Goal: Task Accomplishment & Management: Manage account settings

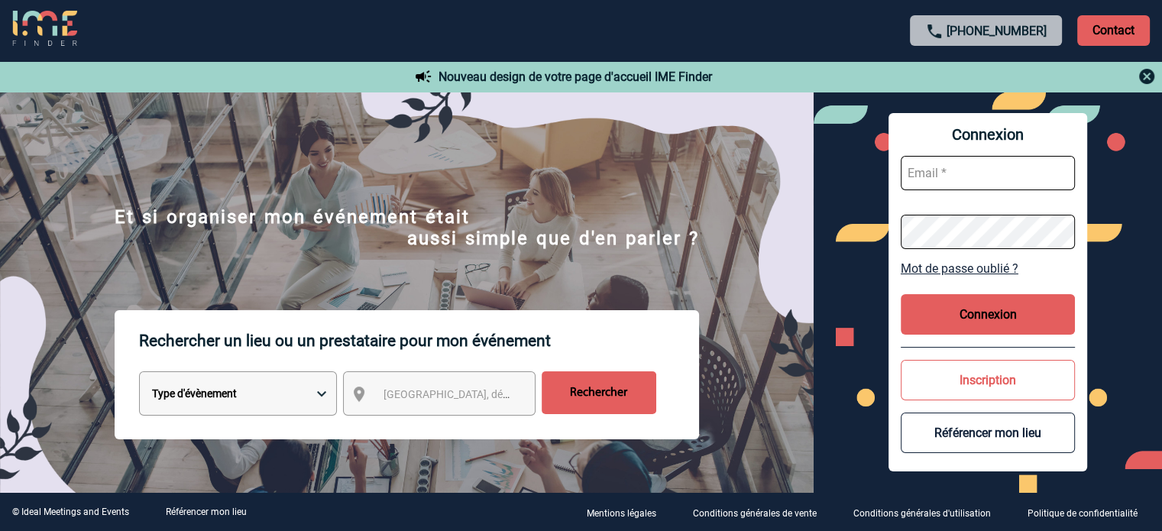
type input "[EMAIL_ADDRESS][DOMAIN_NAME]"
click at [987, 304] on button "Connexion" at bounding box center [988, 314] width 174 height 40
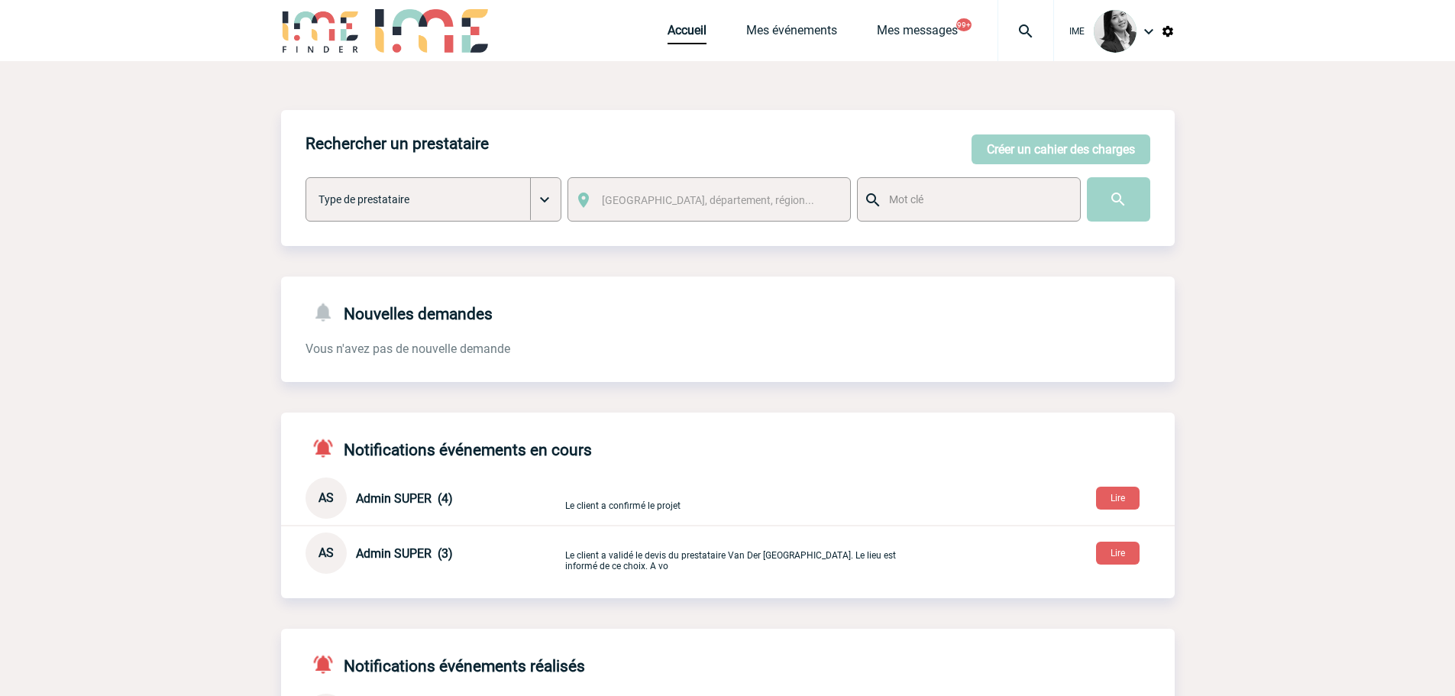
click at [593, 31] on img at bounding box center [1025, 31] width 55 height 18
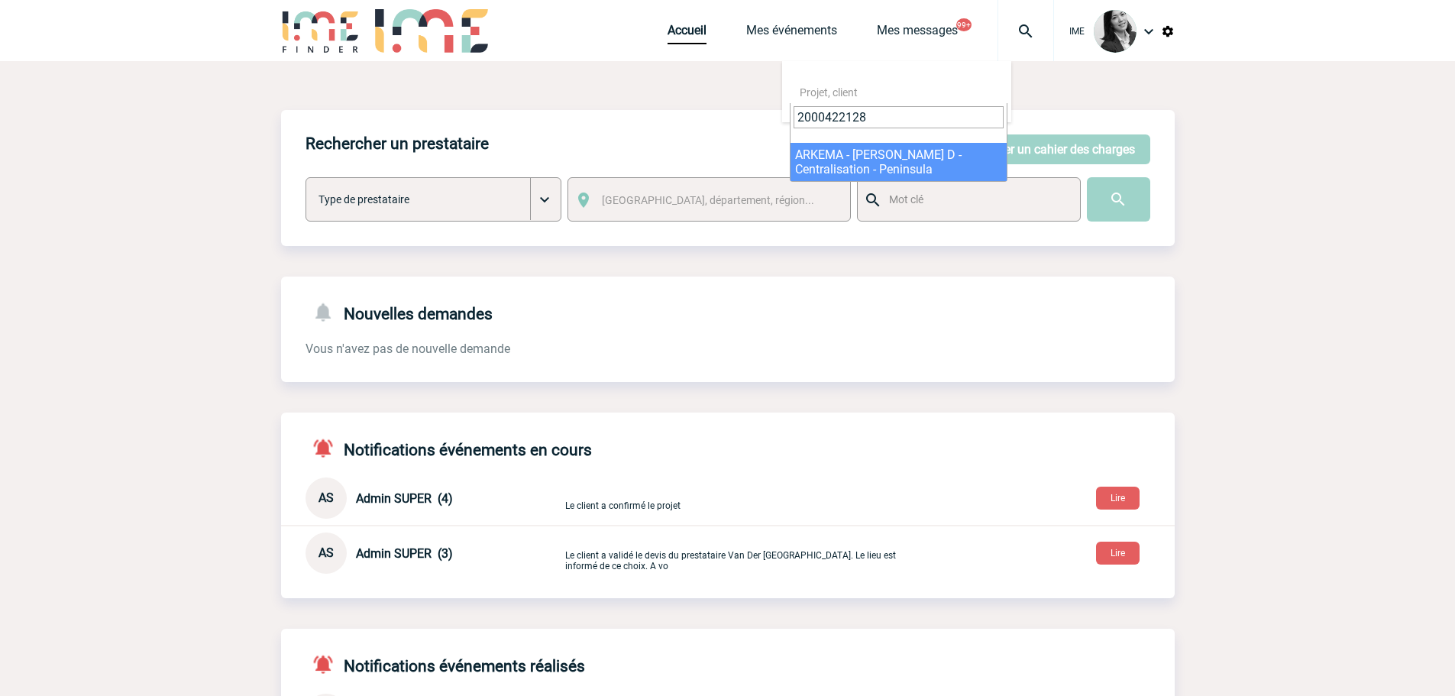
type input "2000422128"
select select "21629"
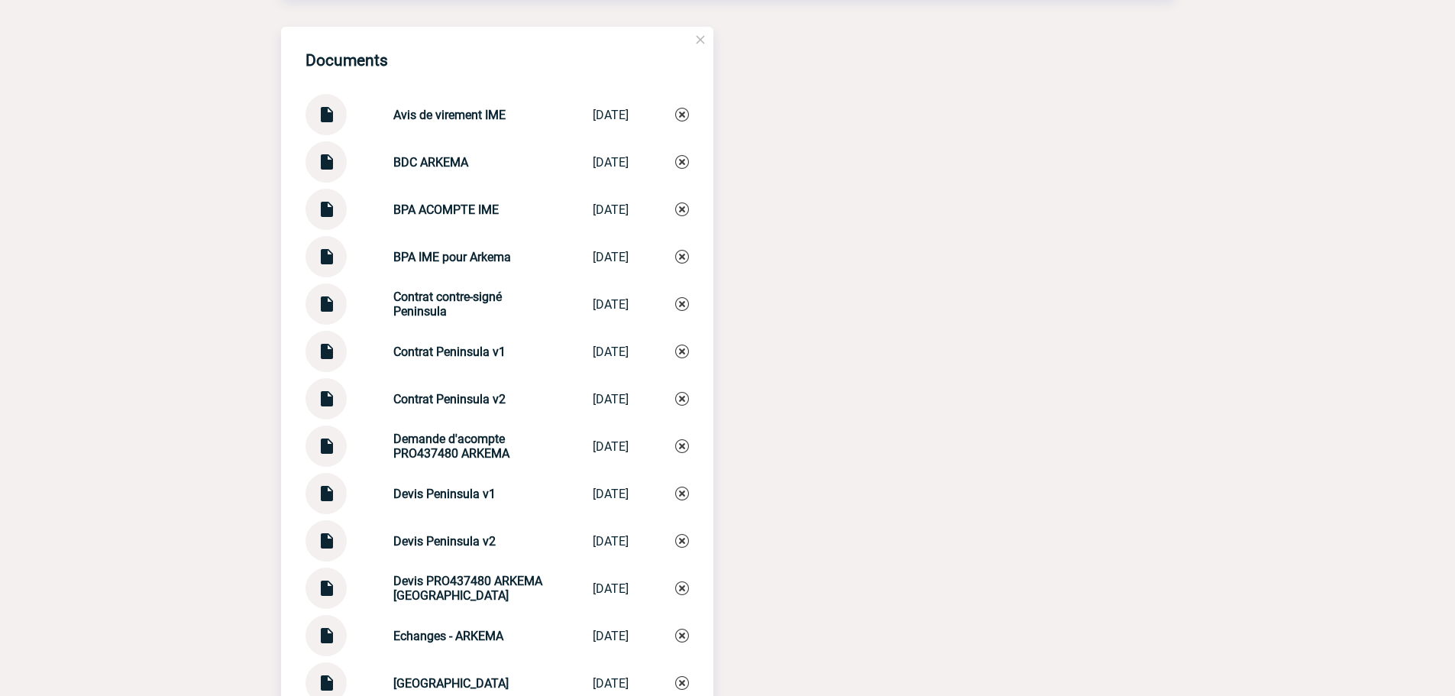
scroll to position [2234, 0]
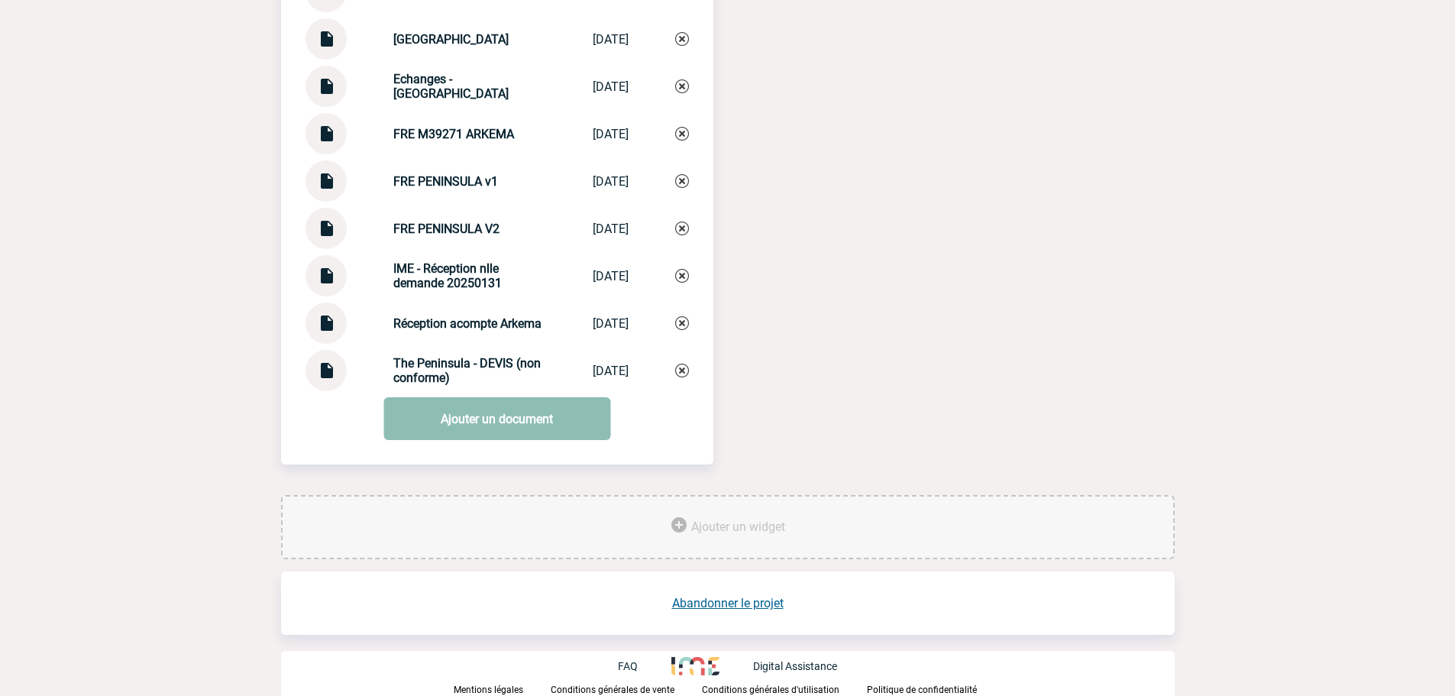
click at [521, 413] on link "Ajouter un document" at bounding box center [496, 418] width 227 height 43
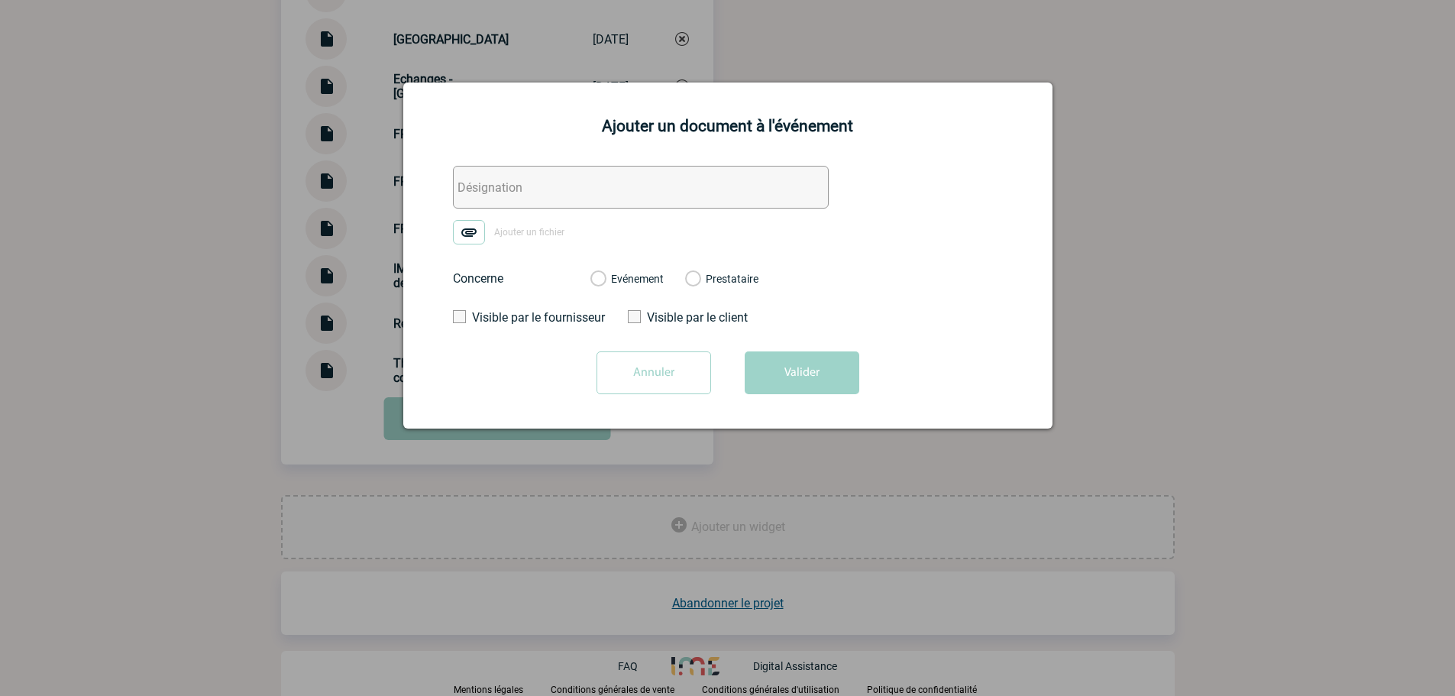
click at [549, 189] on input "text" at bounding box center [641, 187] width 376 height 43
type input "Paiement ARKEMA"
click at [609, 277] on div "Evénement" at bounding box center [626, 278] width 73 height 15
click at [597, 281] on label "Evénement" at bounding box center [597, 280] width 15 height 14
click at [0, 0] on input "Evénement" at bounding box center [0, 0] width 0 height 0
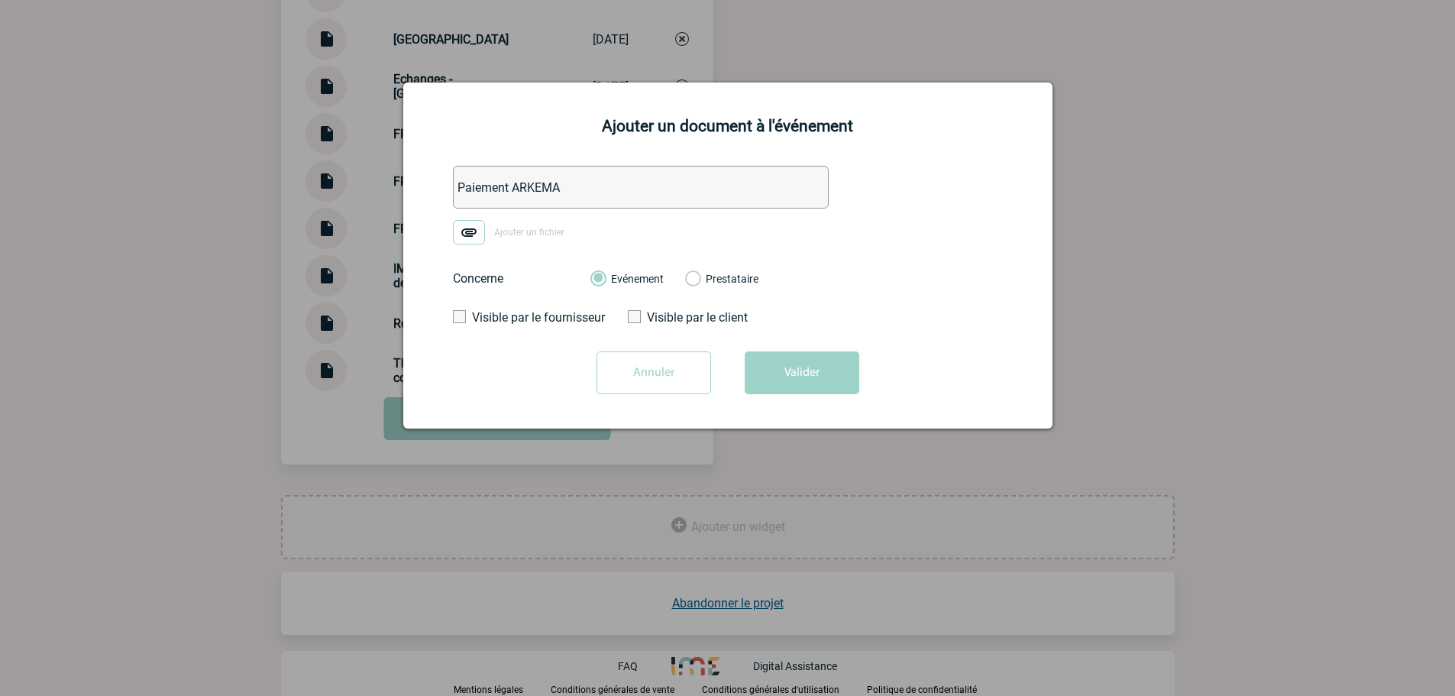
click at [463, 244] on img at bounding box center [469, 232] width 32 height 24
click at [0, 0] on input "Ajouter un fichier" at bounding box center [0, 0] width 0 height 0
click at [817, 371] on button "Valider" at bounding box center [802, 372] width 115 height 43
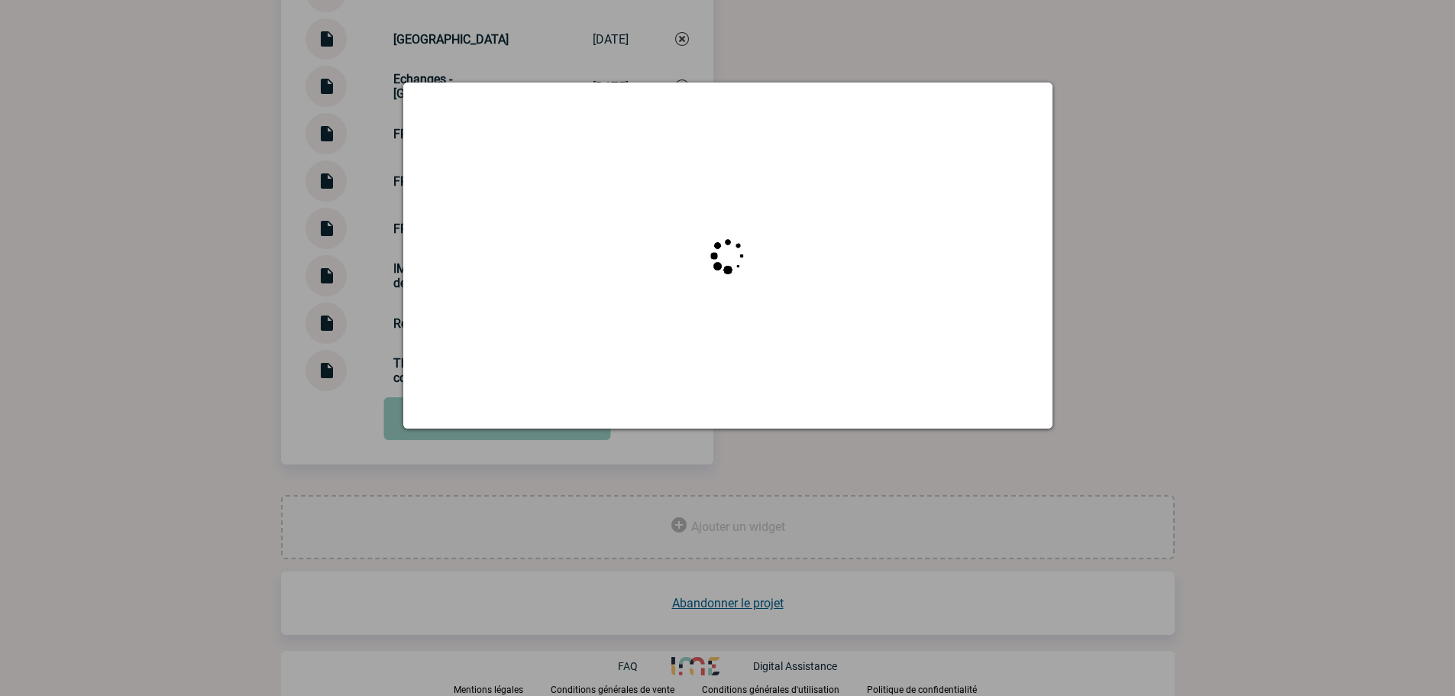
click at [208, 248] on div at bounding box center [727, 348] width 1455 height 696
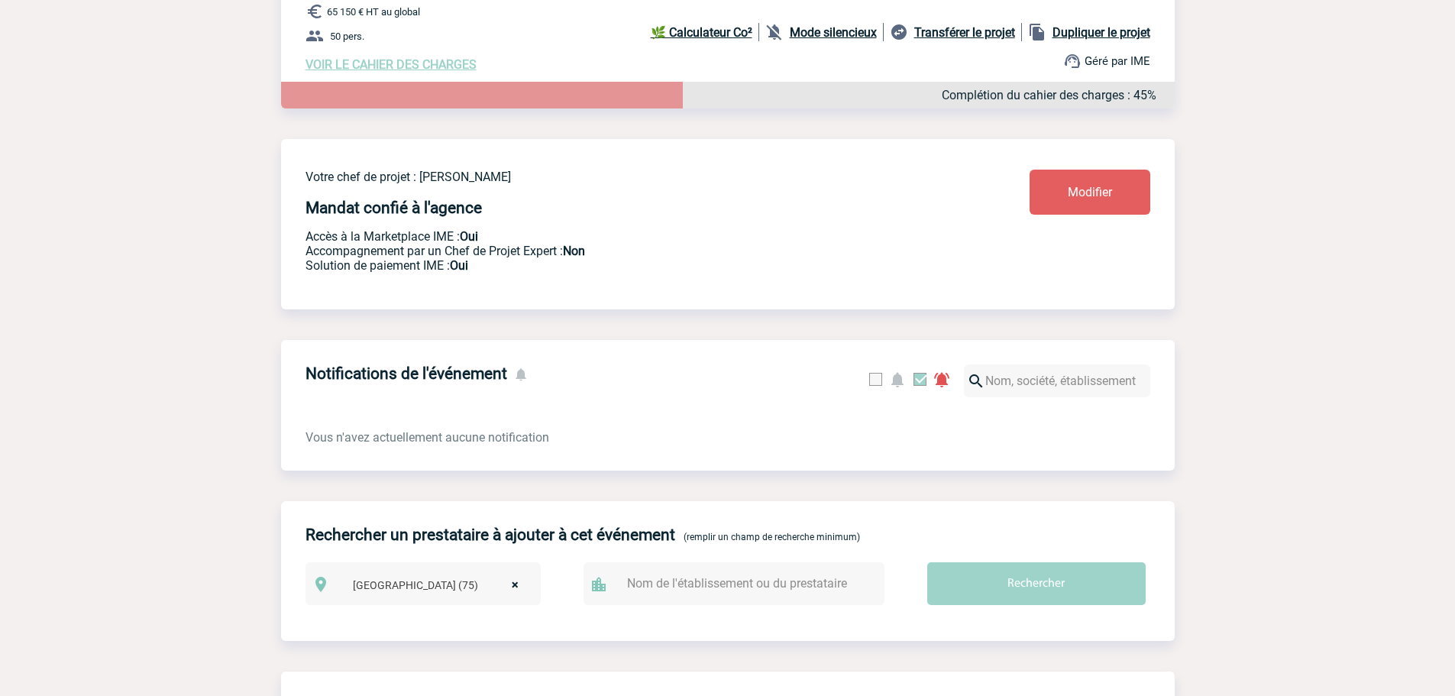
scroll to position [0, 0]
